Goal: Task Accomplishment & Management: Manage account settings

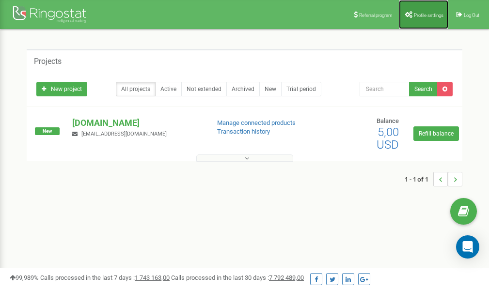
click at [421, 13] on span "Profile settings" at bounding box center [429, 15] width 30 height 5
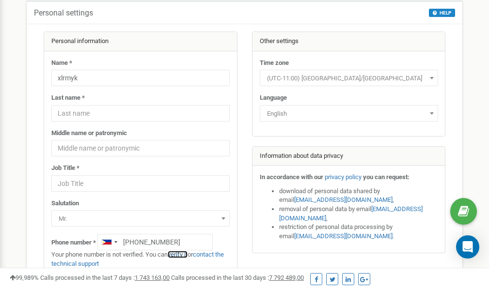
click at [185, 255] on link "verify it" at bounding box center [178, 254] width 20 height 7
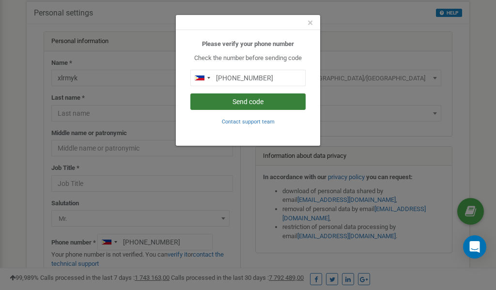
click at [245, 102] on button "Send code" at bounding box center [247, 101] width 115 height 16
